Goal: Task Accomplishment & Management: Use online tool/utility

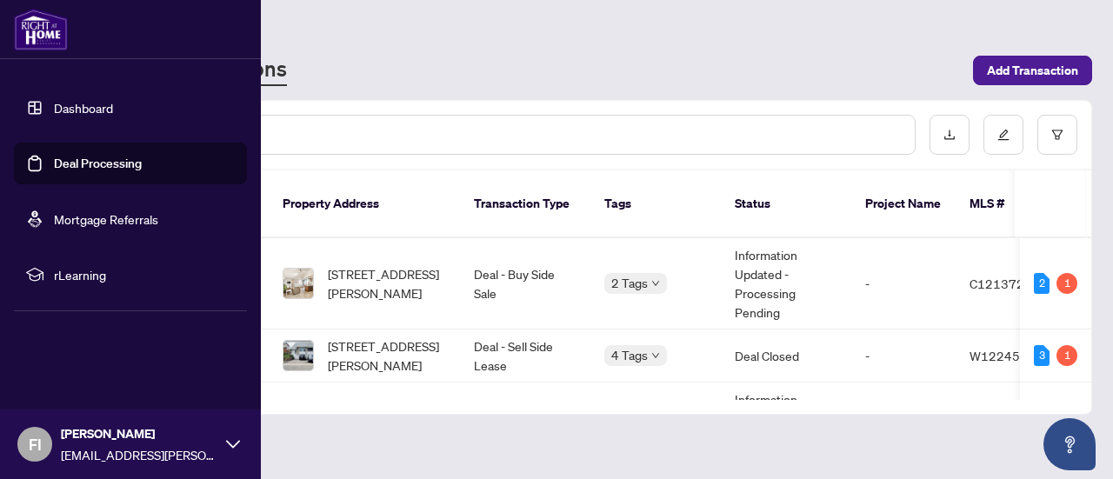
click at [75, 162] on link "Deal Processing" at bounding box center [98, 164] width 88 height 16
drag, startPoint x: 25, startPoint y: 163, endPoint x: 50, endPoint y: 159, distance: 25.5
click at [54, 163] on link "Deal Processing" at bounding box center [98, 164] width 88 height 16
click at [91, 156] on link "Deal Processing" at bounding box center [98, 164] width 88 height 16
click at [91, 159] on link "Deal Processing" at bounding box center [98, 164] width 88 height 16
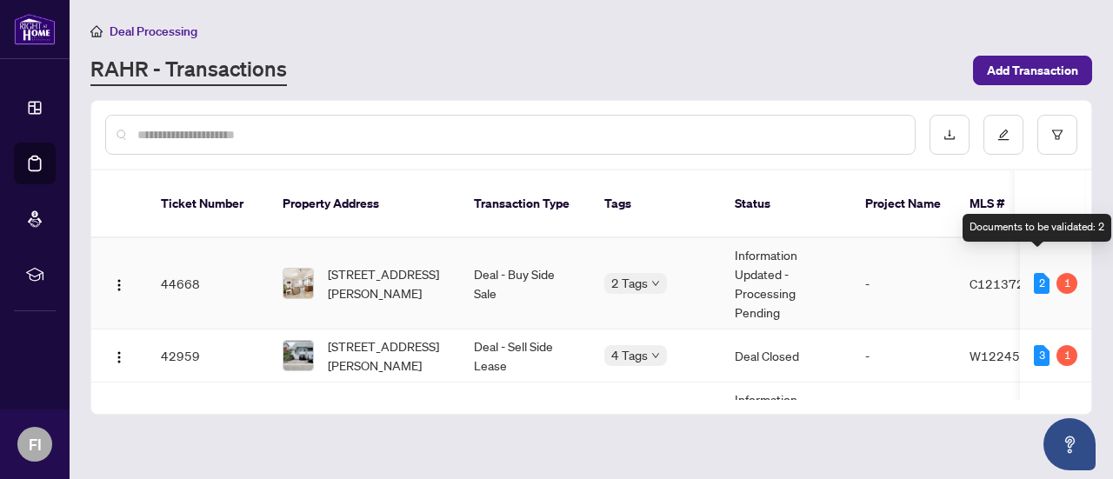
click at [1038, 273] on div "2" at bounding box center [1042, 283] width 16 height 21
click at [1061, 273] on div "1" at bounding box center [1067, 283] width 21 height 21
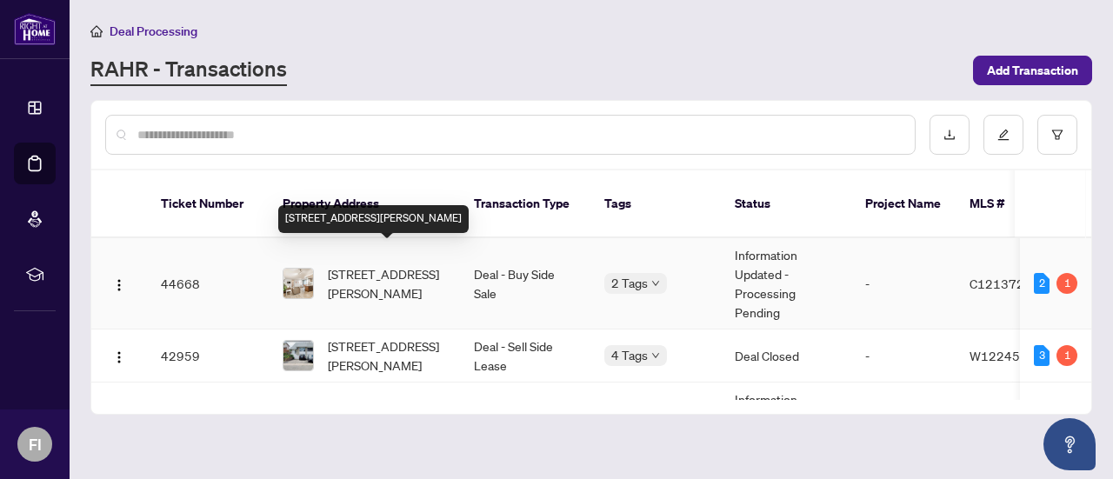
click at [378, 264] on span "[STREET_ADDRESS][PERSON_NAME]" at bounding box center [387, 283] width 118 height 38
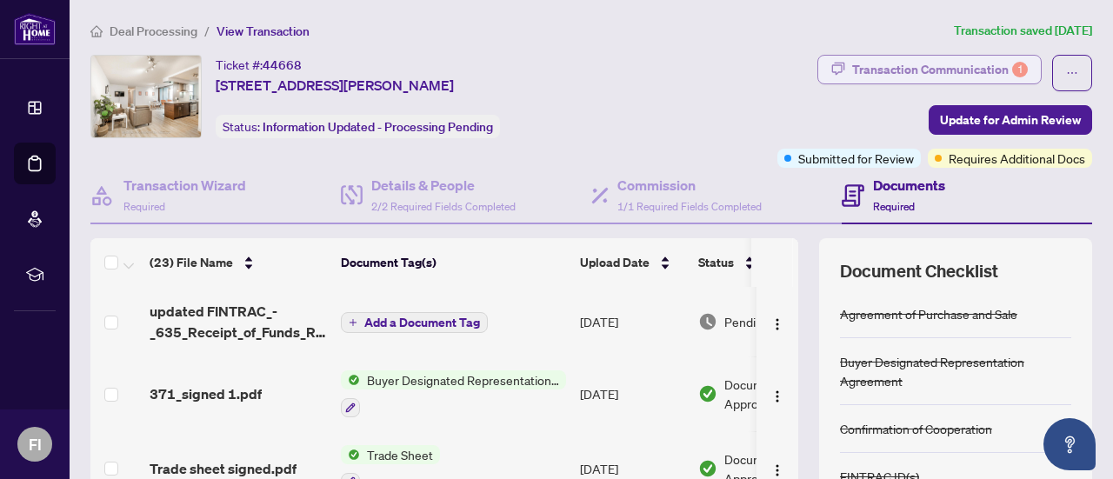
click at [936, 63] on div "Transaction Communication 1" at bounding box center [940, 70] width 176 height 28
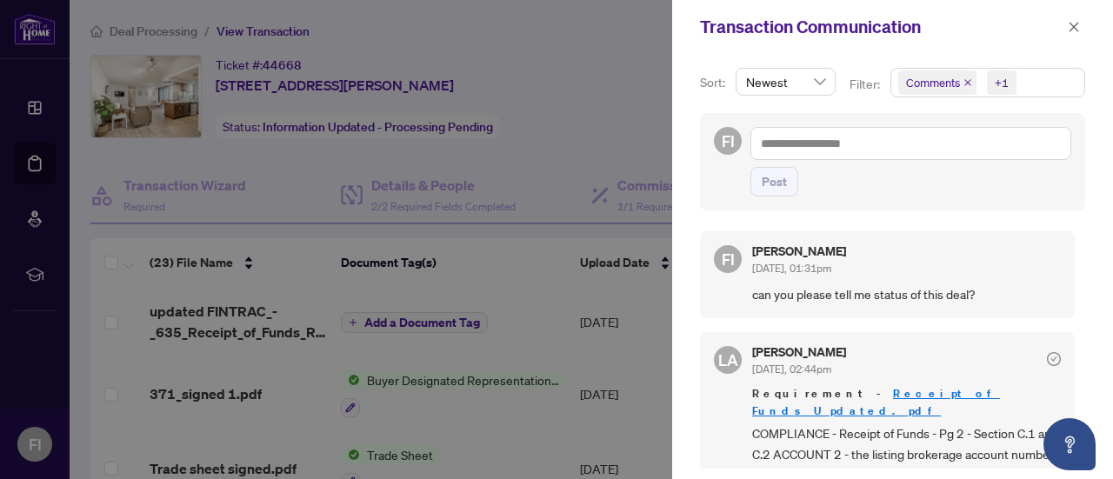
drag, startPoint x: 1087, startPoint y: 27, endPoint x: 1005, endPoint y: 1, distance: 85.8
click at [1087, 27] on div "Transaction Communication" at bounding box center [892, 27] width 441 height 54
click at [1075, 25] on icon "close" at bounding box center [1074, 27] width 12 height 12
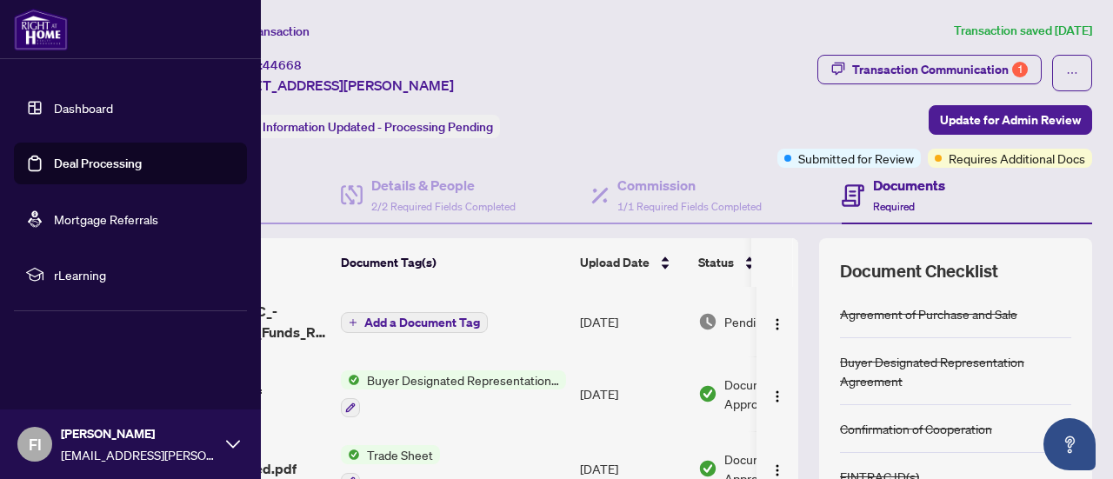
click at [66, 163] on link "Deal Processing" at bounding box center [98, 164] width 88 height 16
